Goal: Information Seeking & Learning: Find specific fact

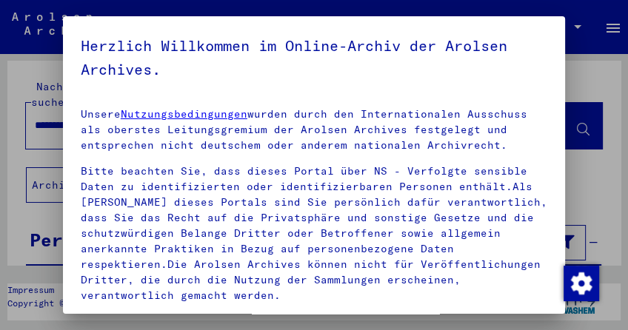
click at [217, 146] on p "Unsere Nutzungsbedingungen wurden durch den Internationalen Ausschuss als obers…" at bounding box center [314, 130] width 467 height 47
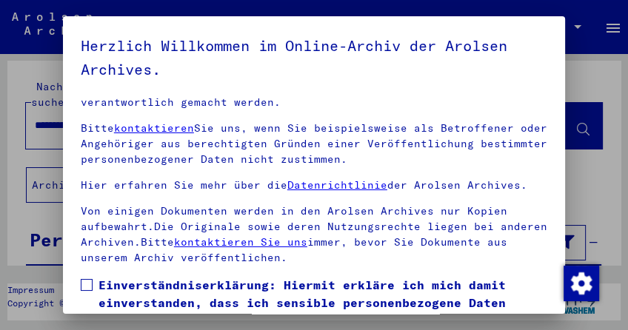
scroll to position [296, 0]
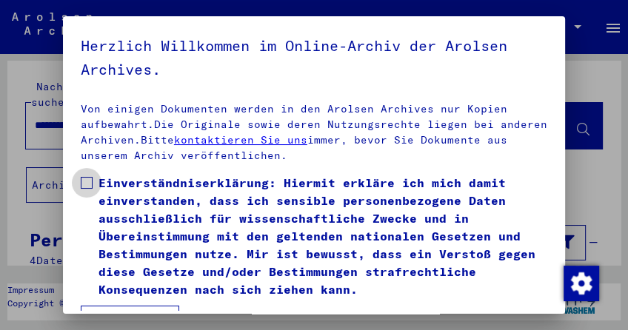
click at [83, 177] on span at bounding box center [87, 183] width 12 height 12
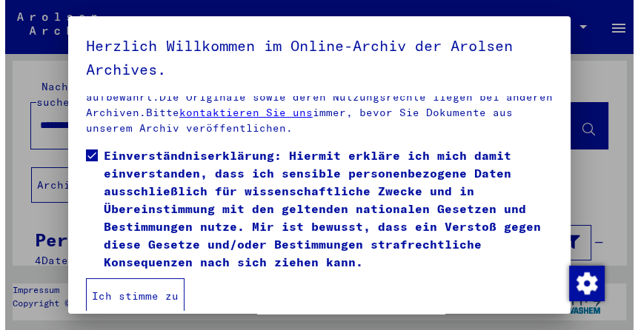
scroll to position [322, 0]
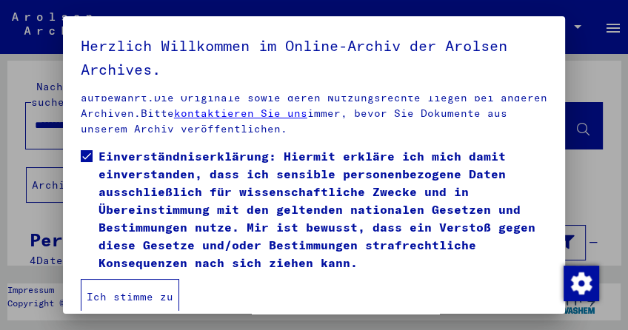
click at [128, 287] on button "Ich stimme zu" at bounding box center [130, 297] width 99 height 36
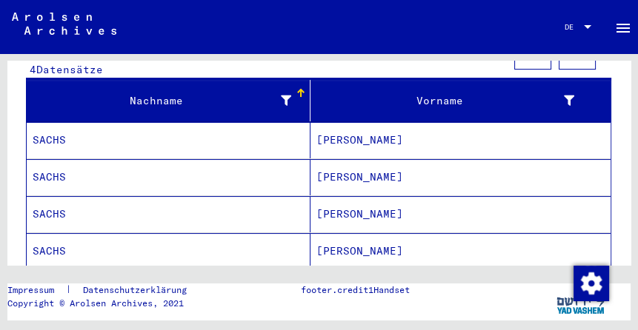
scroll to position [196, 0]
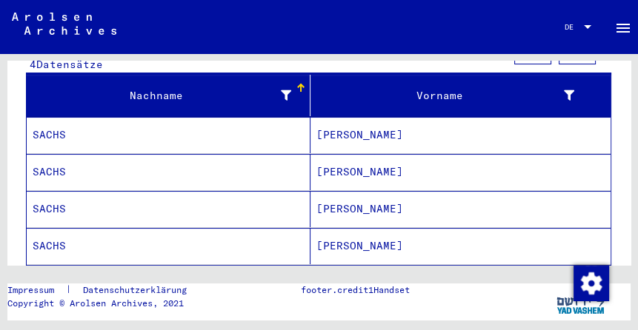
click at [49, 117] on mat-cell "SACHS" at bounding box center [169, 135] width 284 height 36
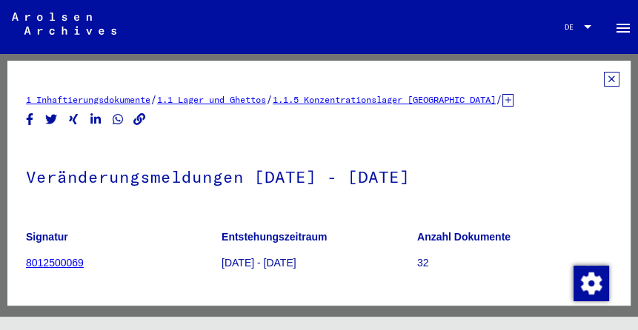
click at [604, 73] on icon at bounding box center [612, 79] width 16 height 15
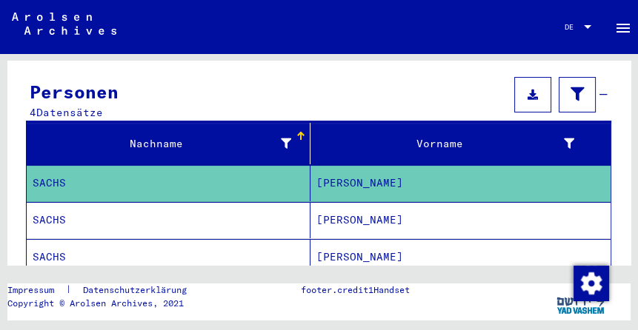
click at [59, 202] on mat-cell "SACHS" at bounding box center [169, 220] width 284 height 36
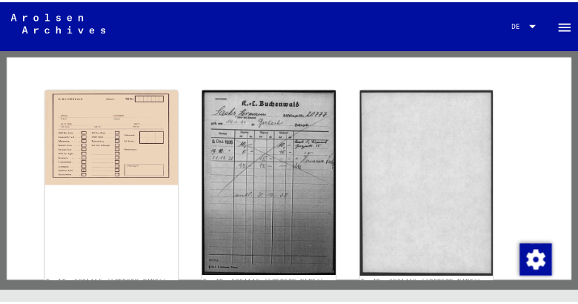
scroll to position [162, 0]
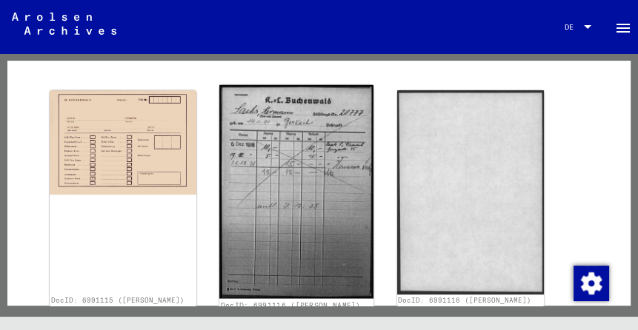
click at [269, 172] on img at bounding box center [296, 192] width 154 height 214
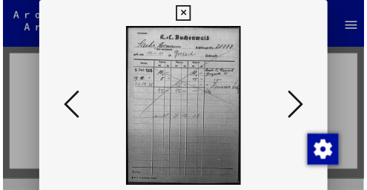
scroll to position [161, 0]
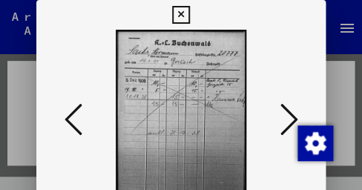
click at [292, 116] on icon at bounding box center [288, 119] width 18 height 36
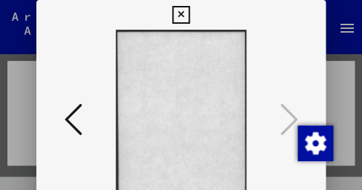
click at [67, 115] on icon at bounding box center [73, 119] width 18 height 36
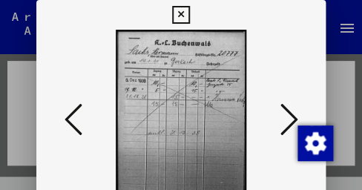
click at [189, 13] on icon at bounding box center [180, 15] width 17 height 18
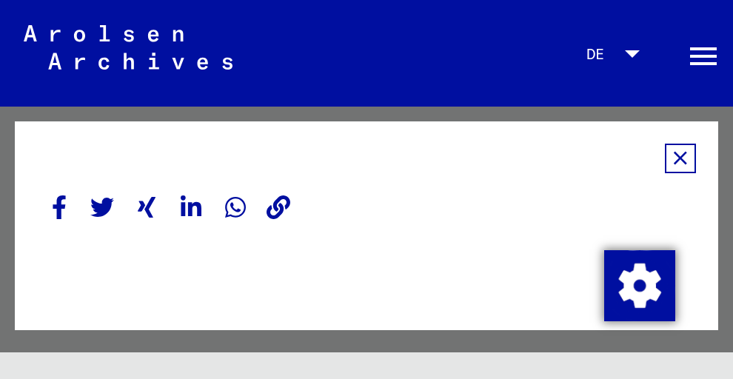
scroll to position [0, 0]
click at [333, 76] on icon at bounding box center [341, 79] width 16 height 15
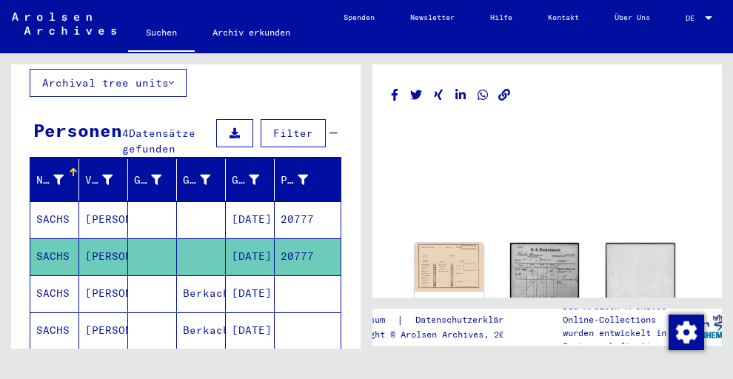
scroll to position [107, 0]
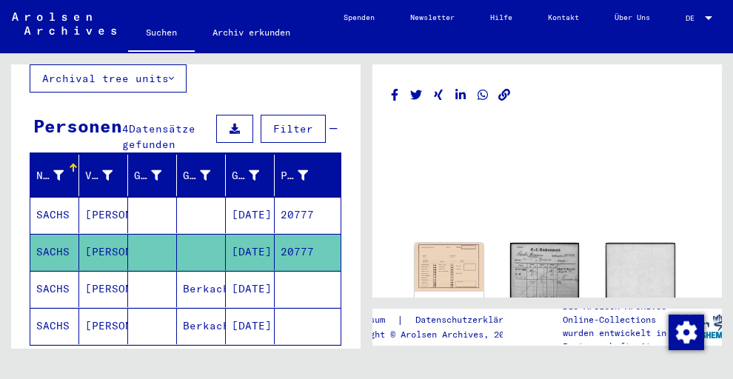
click at [59, 271] on mat-cell "SACHS" at bounding box center [54, 289] width 49 height 36
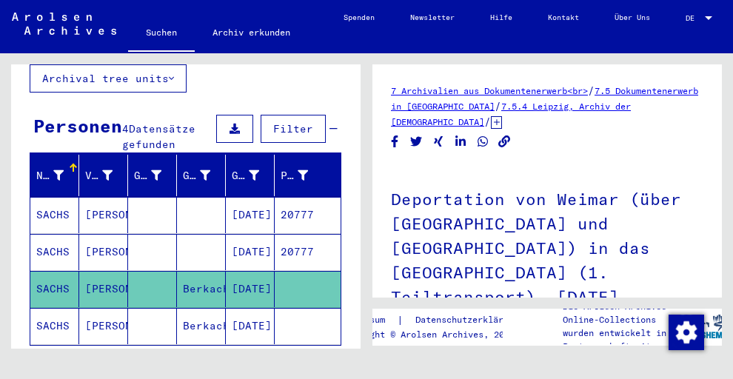
click at [53, 306] on icon at bounding box center [61, 319] width 37 height 59
click at [58, 308] on icon at bounding box center [61, 319] width 37 height 59
click at [90, 308] on mat-cell "[PERSON_NAME]" at bounding box center [103, 326] width 49 height 36
